Goal: Task Accomplishment & Management: Manage account settings

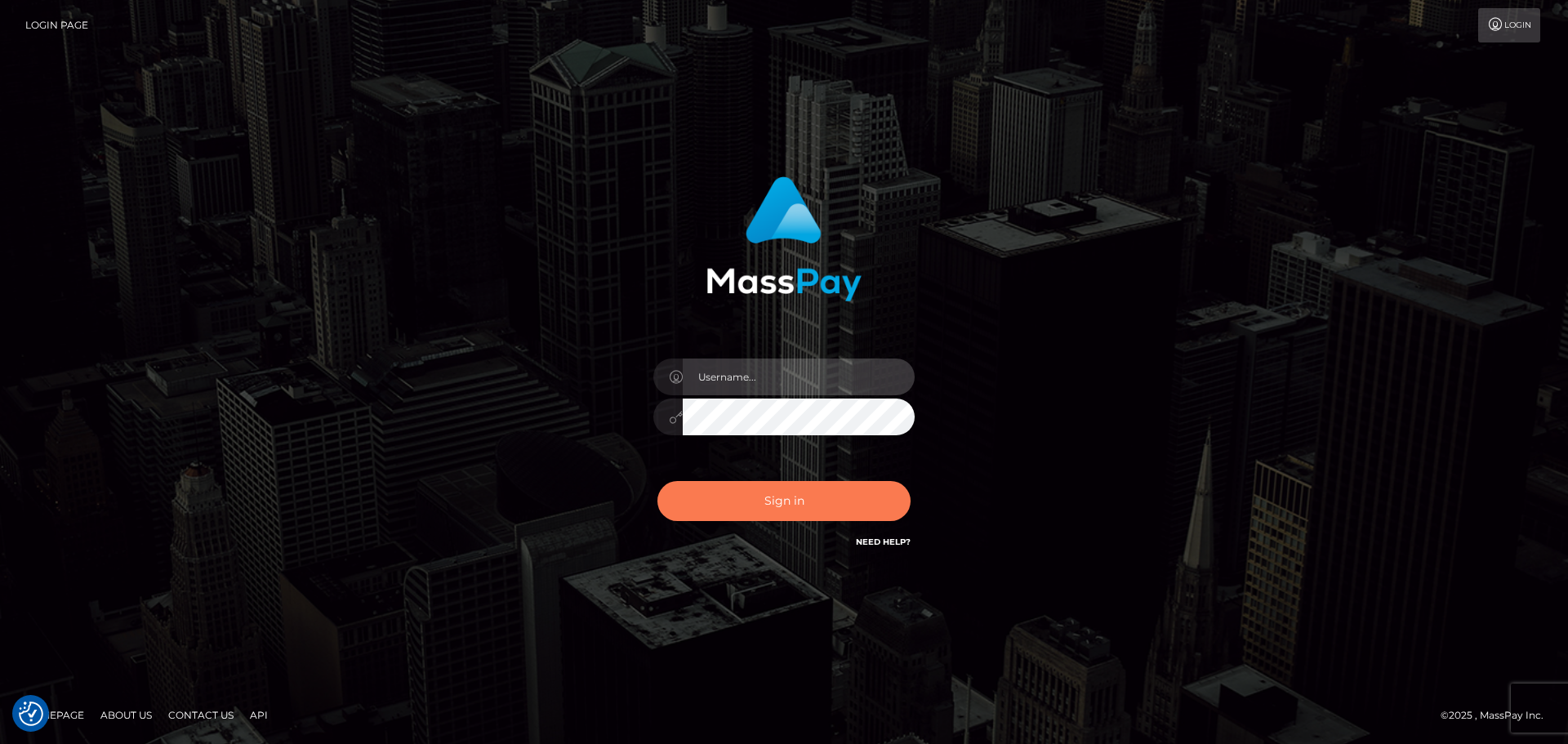
type input "elliot.rollacan"
click at [768, 503] on button "Sign in" at bounding box center [784, 501] width 253 height 40
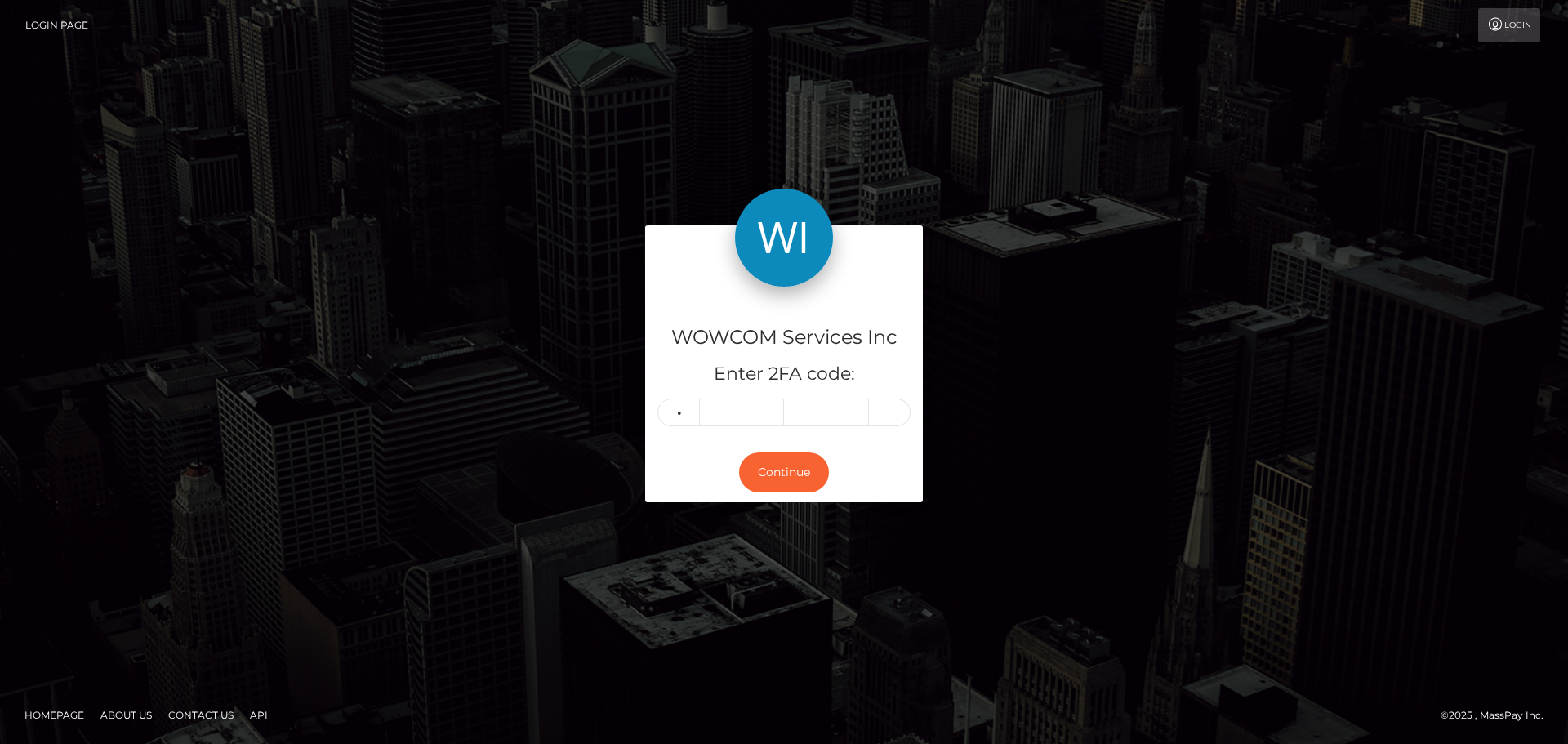
type input "9"
type input "1"
type input "2"
type input "5"
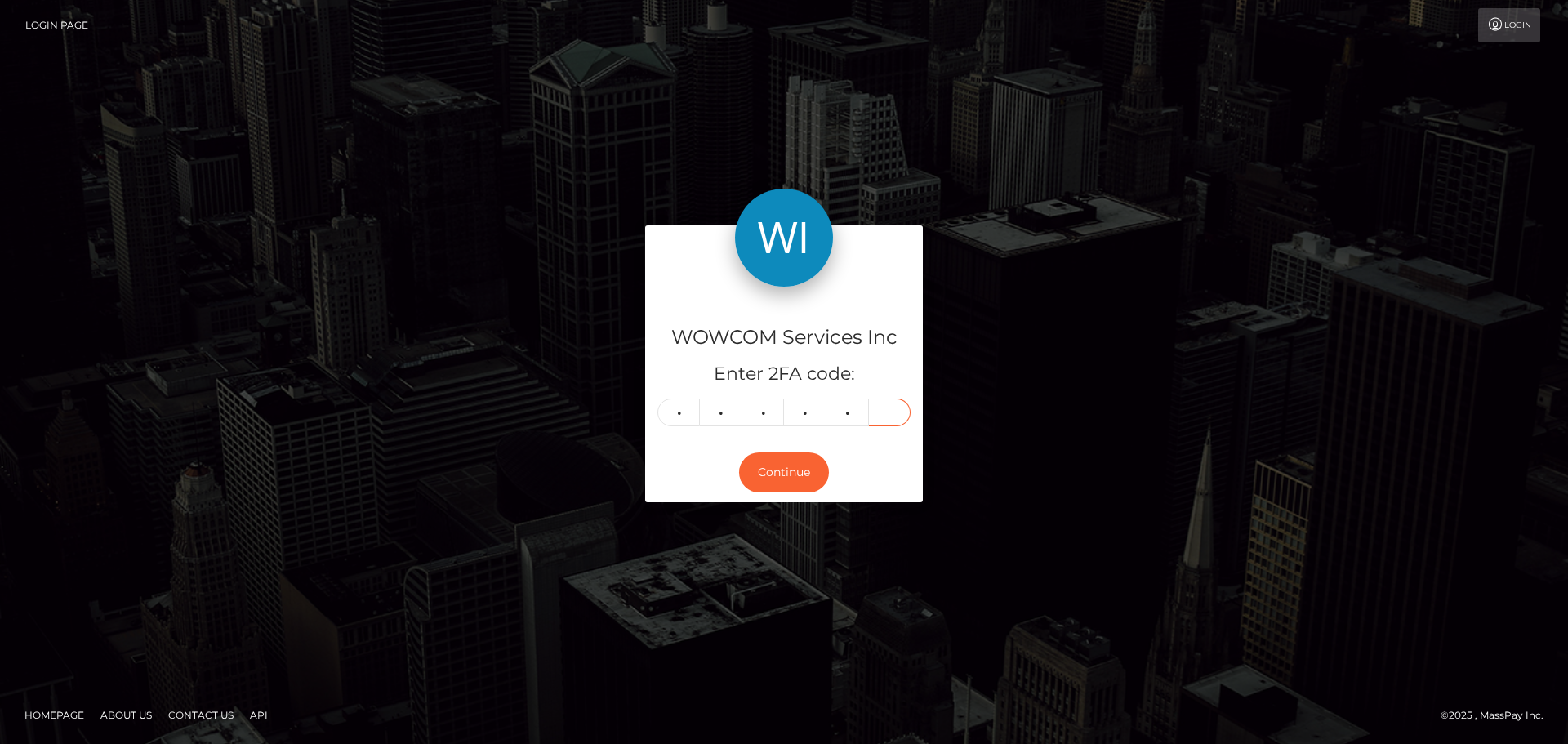
type input "8"
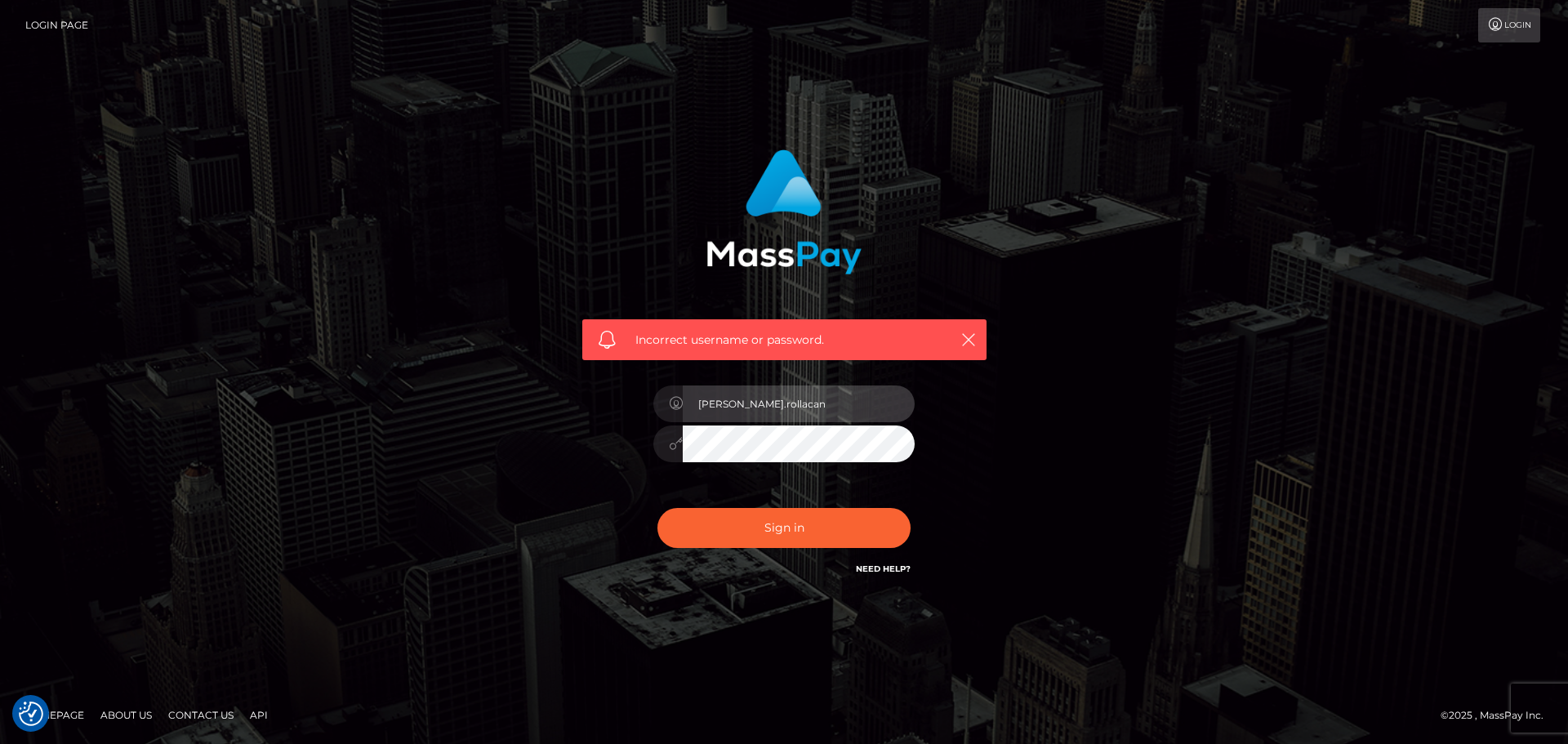
click at [803, 405] on input "elliot.rollacan" at bounding box center [798, 404] width 232 height 37
type input "elliot.wow"
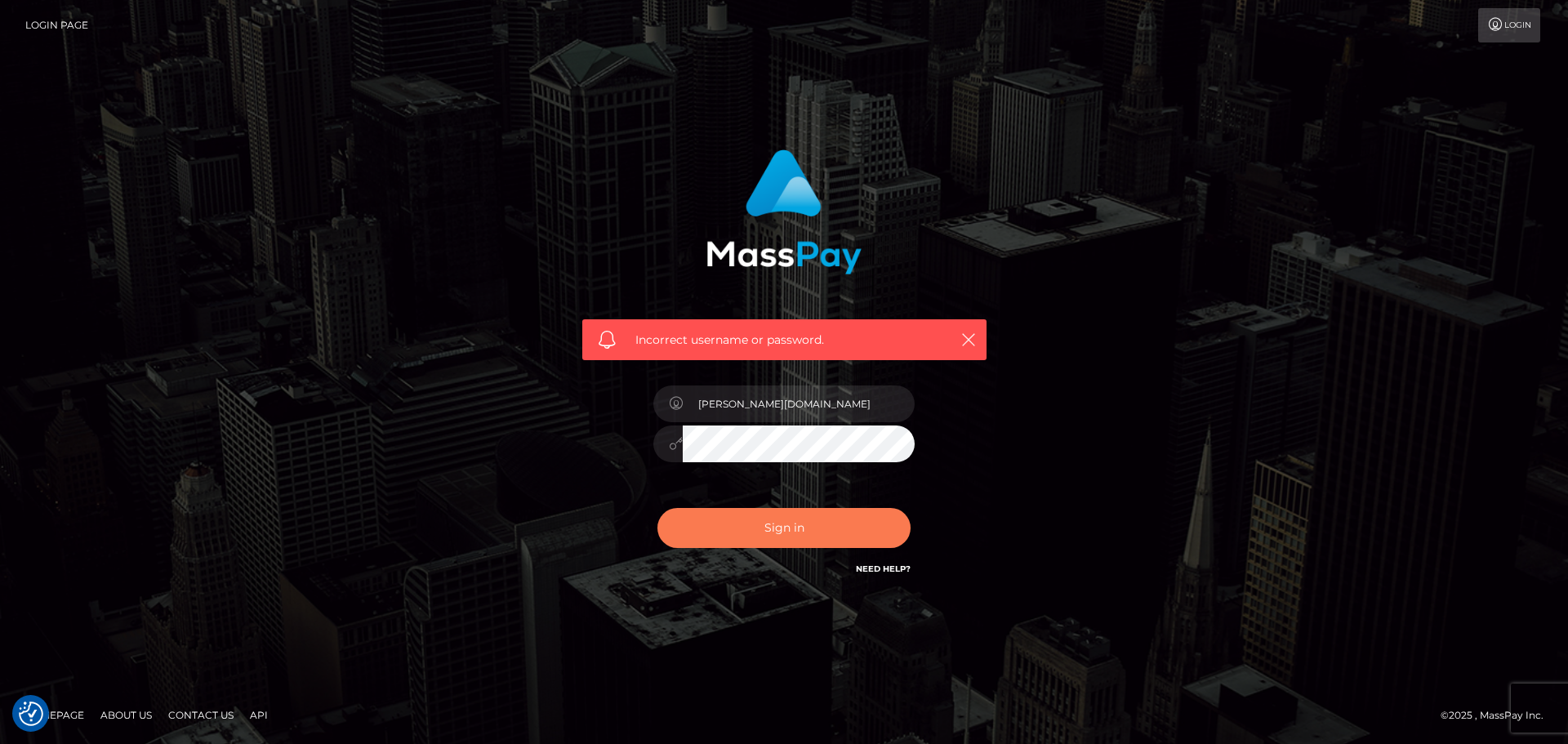
click at [778, 515] on button "Sign in" at bounding box center [784, 528] width 253 height 40
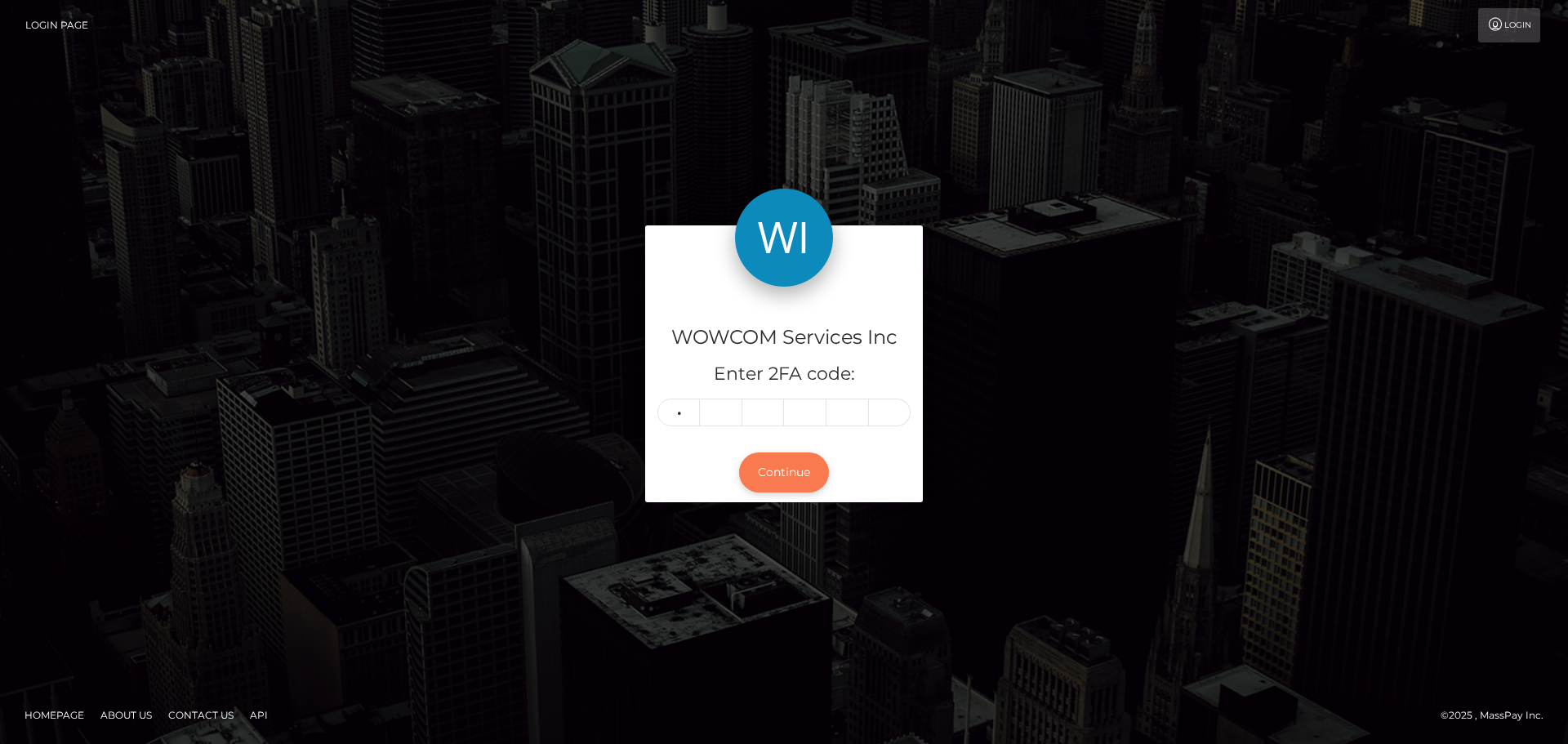
type input "9"
type input "7"
type input "1"
type input "9"
type input "8"
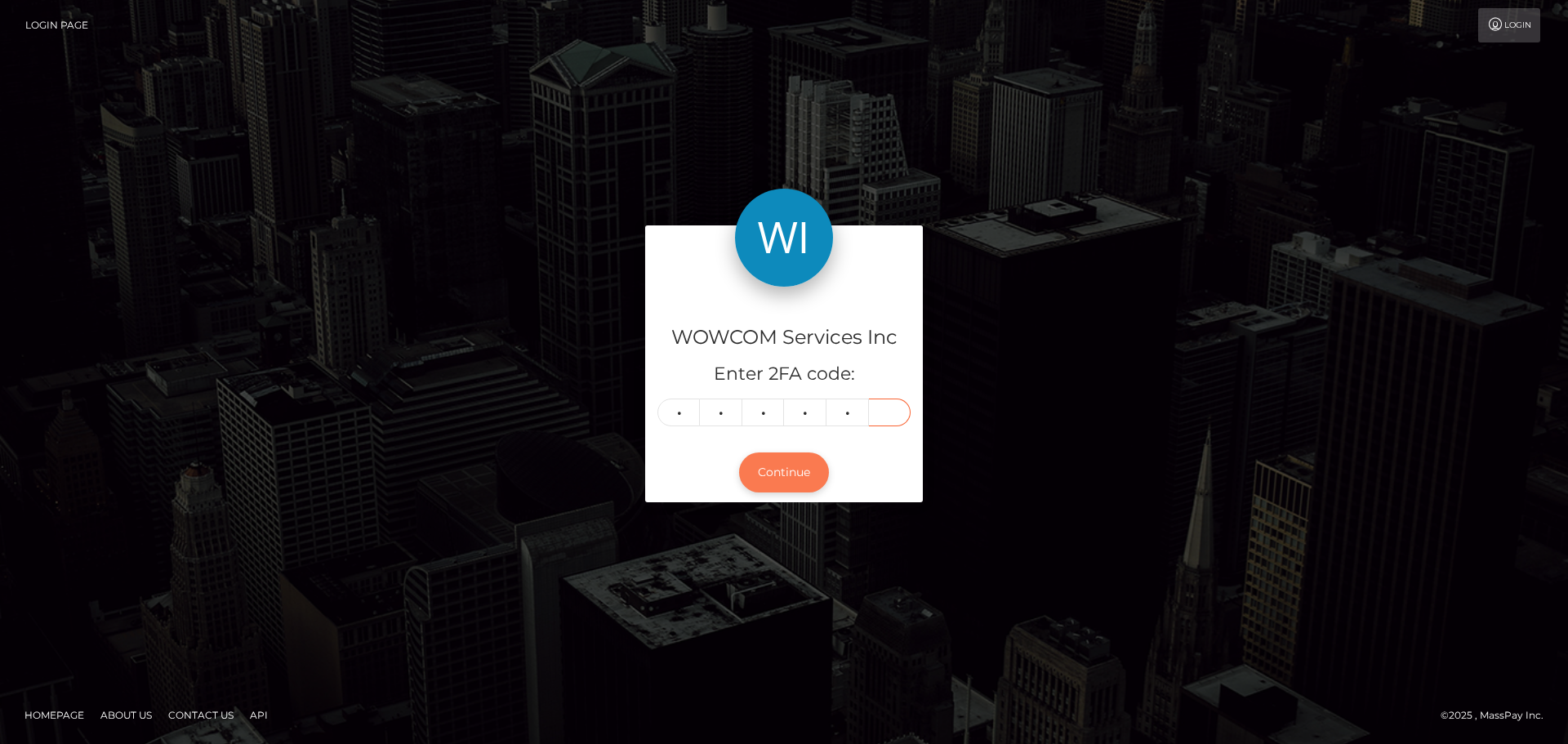
type input "8"
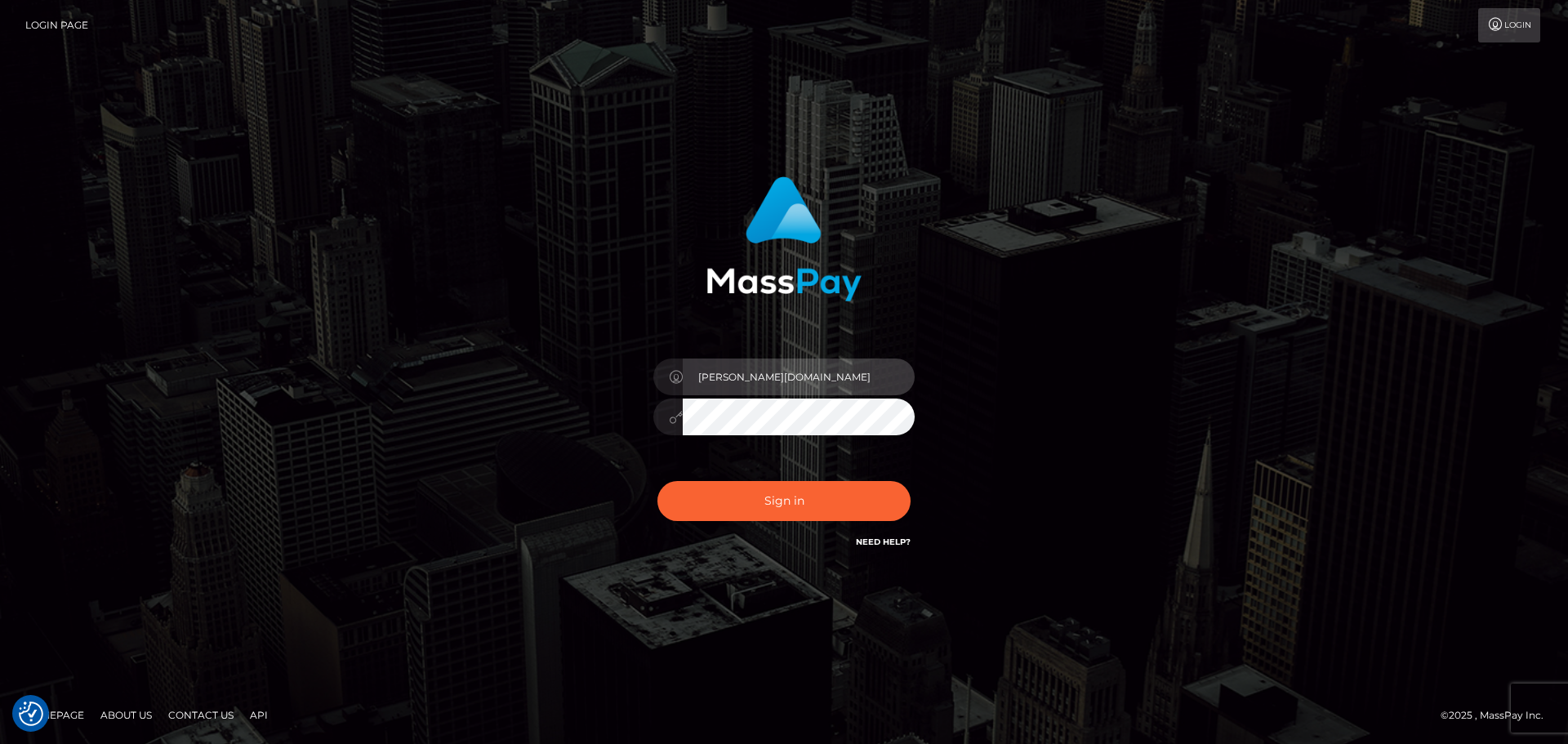
click at [763, 372] on input "[PERSON_NAME][DOMAIN_NAME]" at bounding box center [798, 377] width 232 height 37
type input "[PERSON_NAME].wowcan"
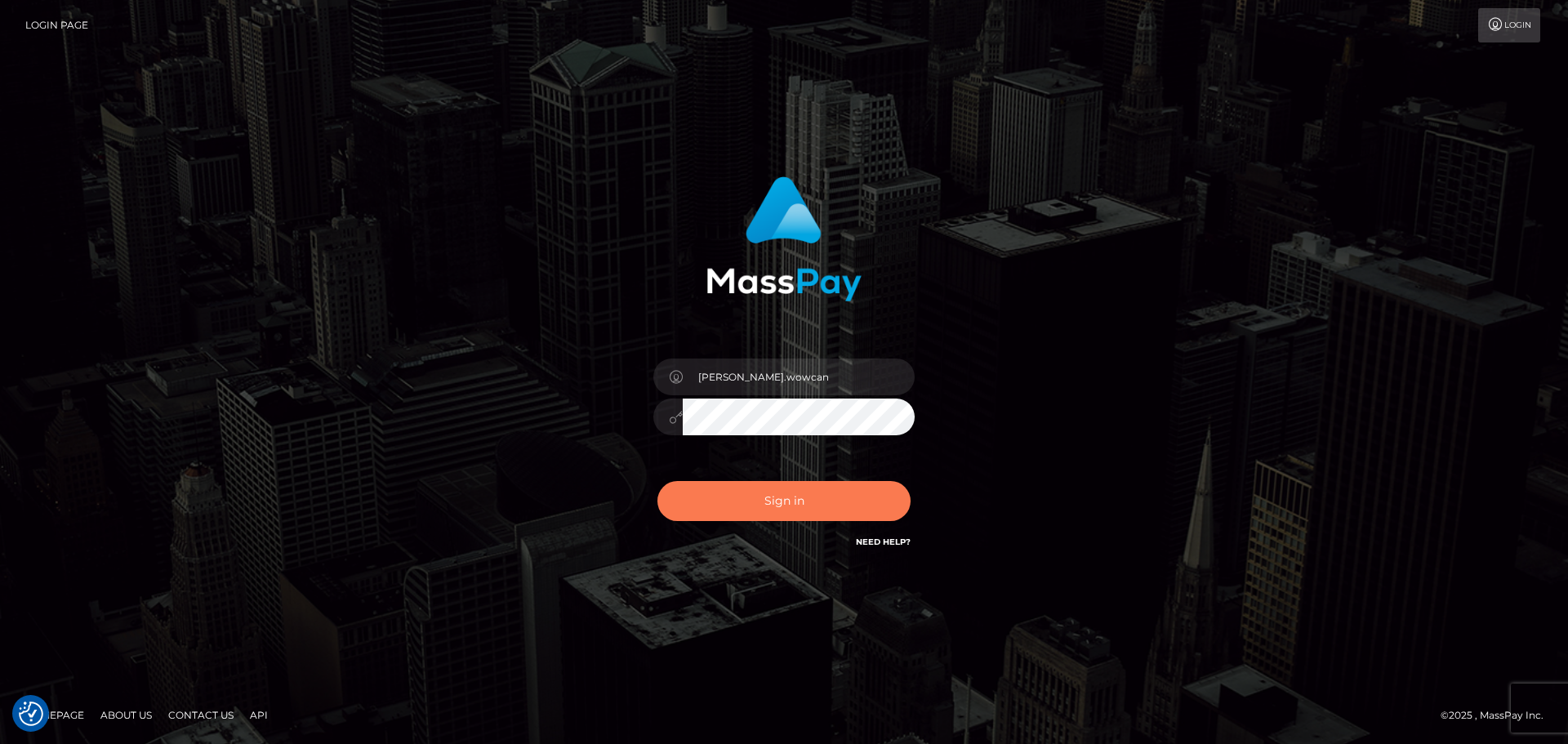
click at [786, 490] on button "Sign in" at bounding box center [784, 501] width 253 height 40
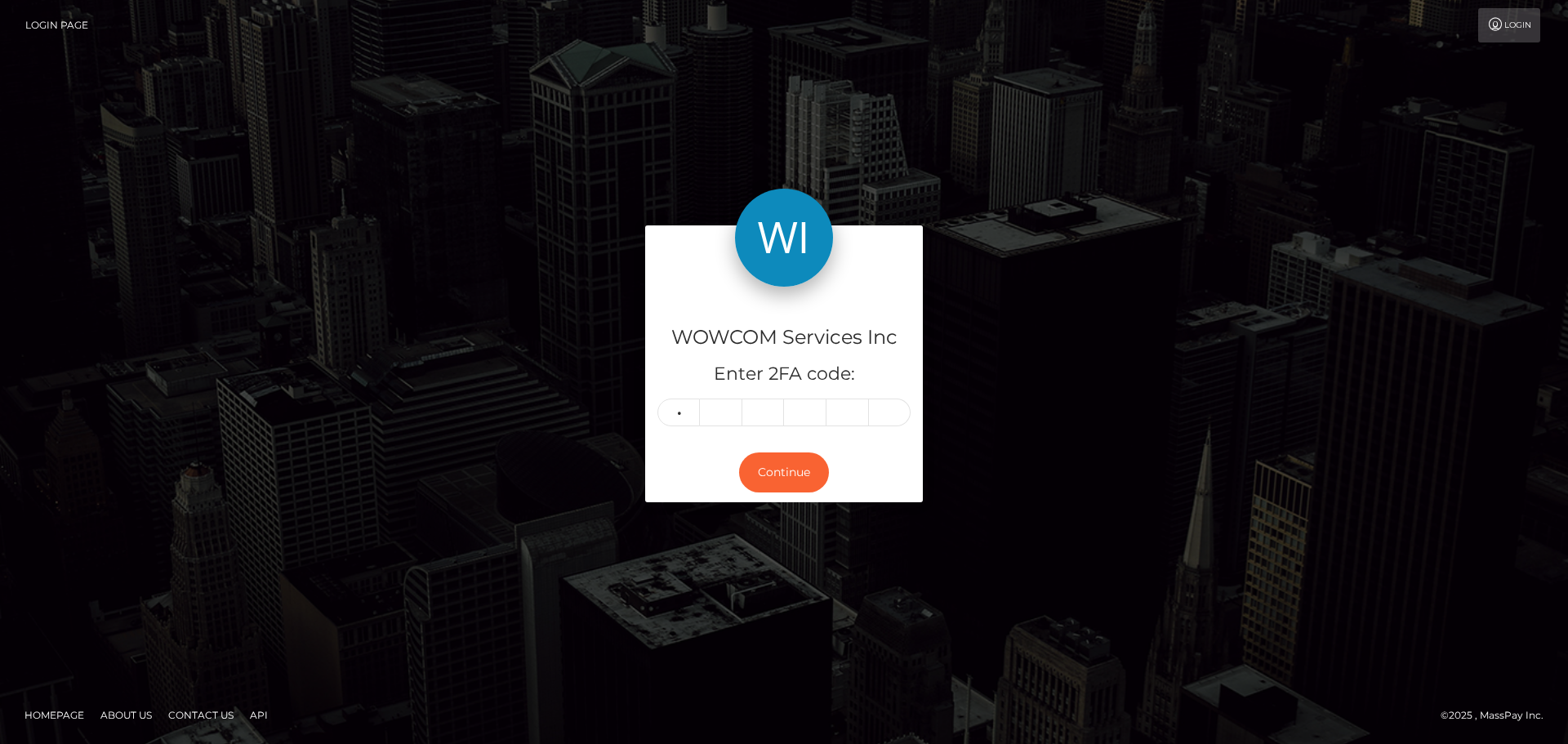
type input "3"
type input "8"
type input "5"
type input "7"
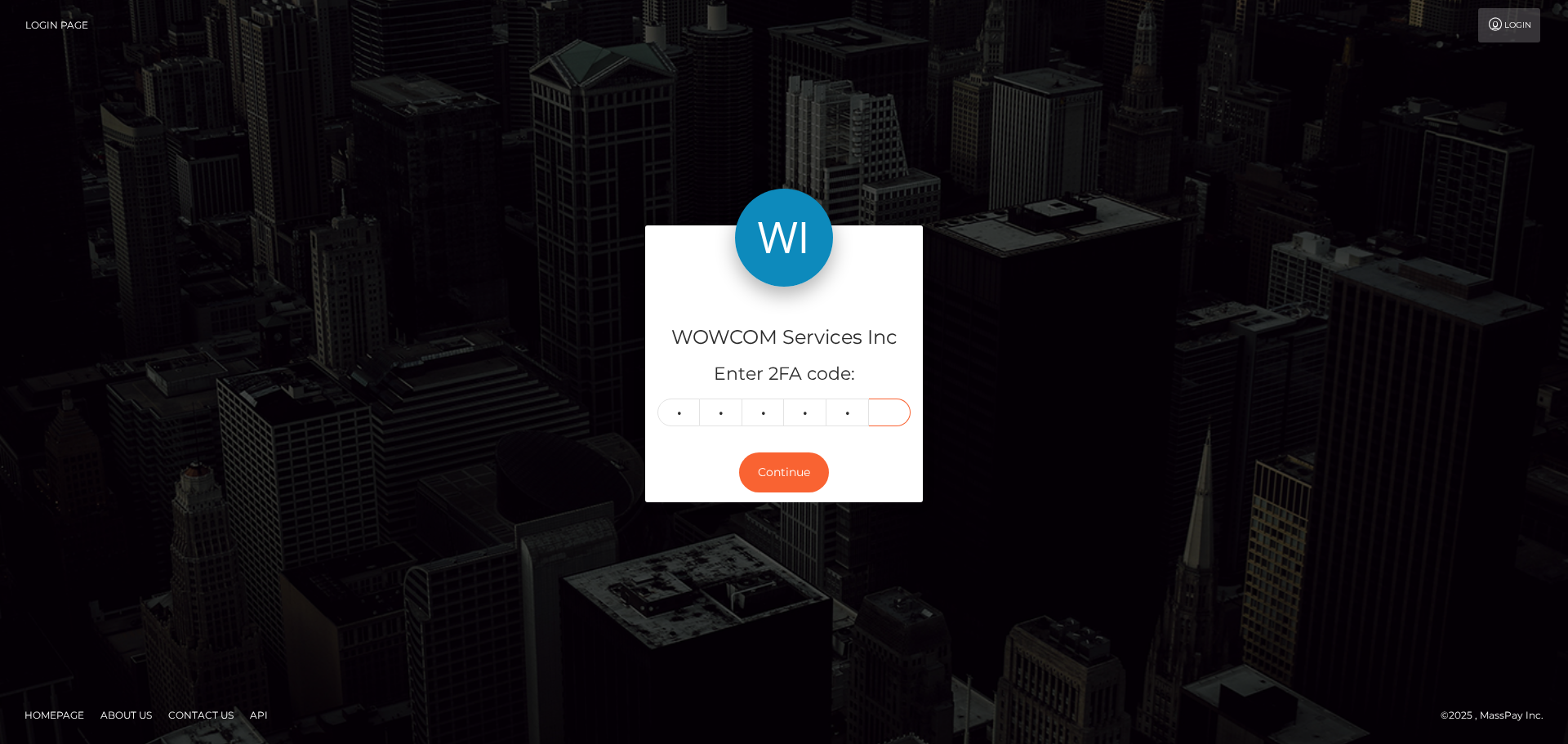
type input "9"
